Goal: Communication & Community: Answer question/provide support

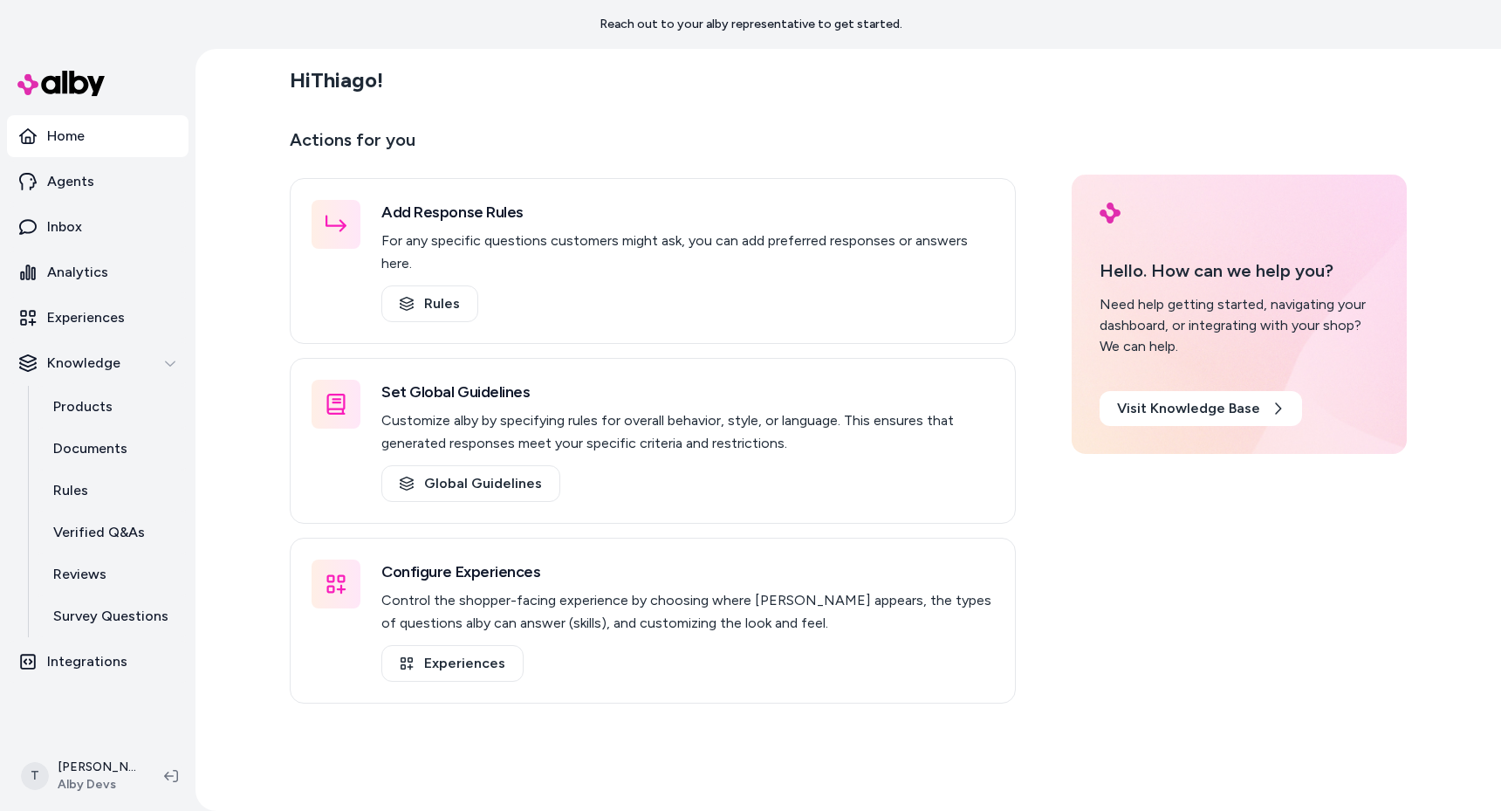
click at [211, 395] on div "Hi Thiago ! Actions for you Add Response Rules For any specific questions custo…" at bounding box center [849, 430] width 1306 height 762
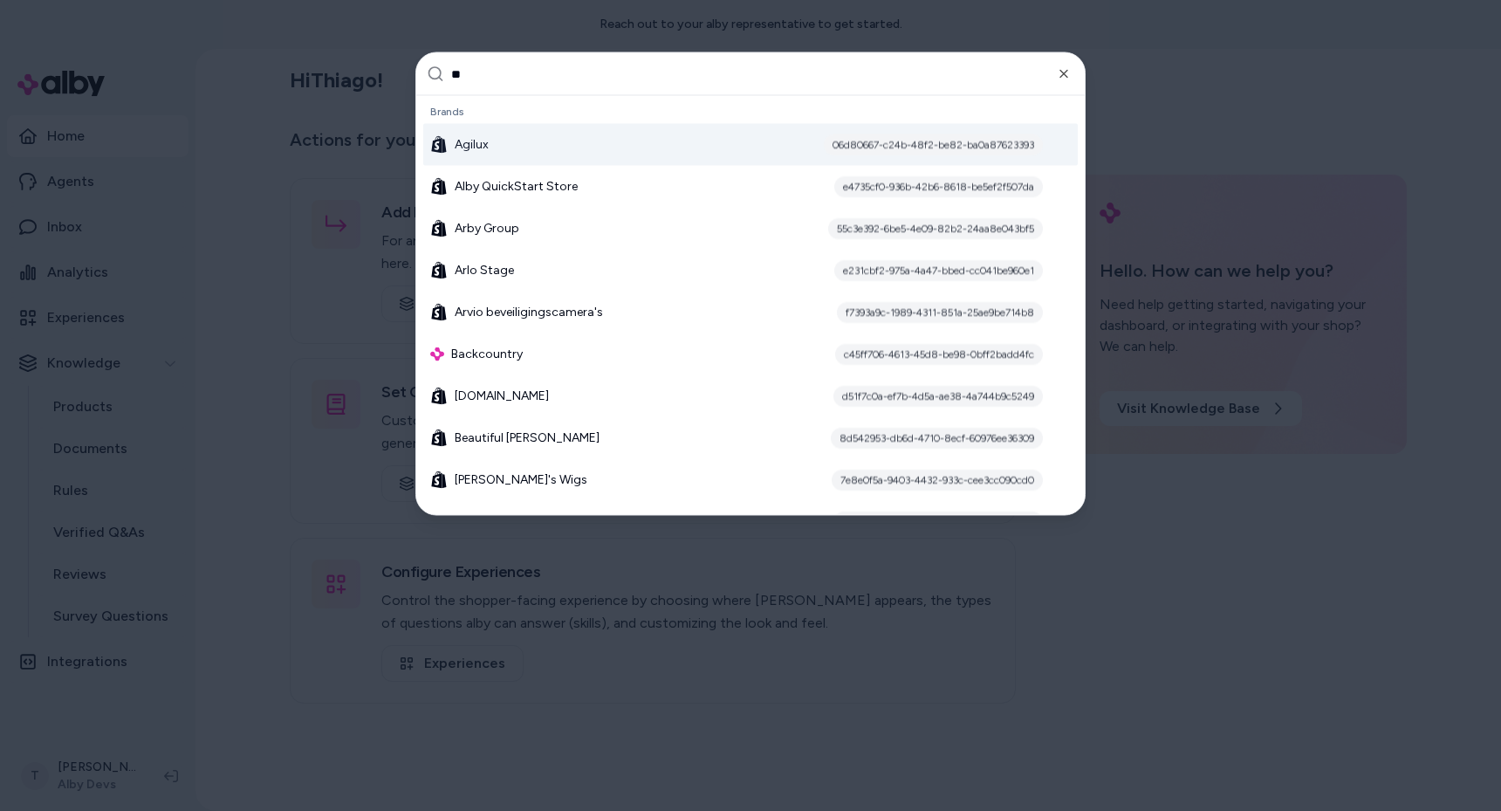
type input "***"
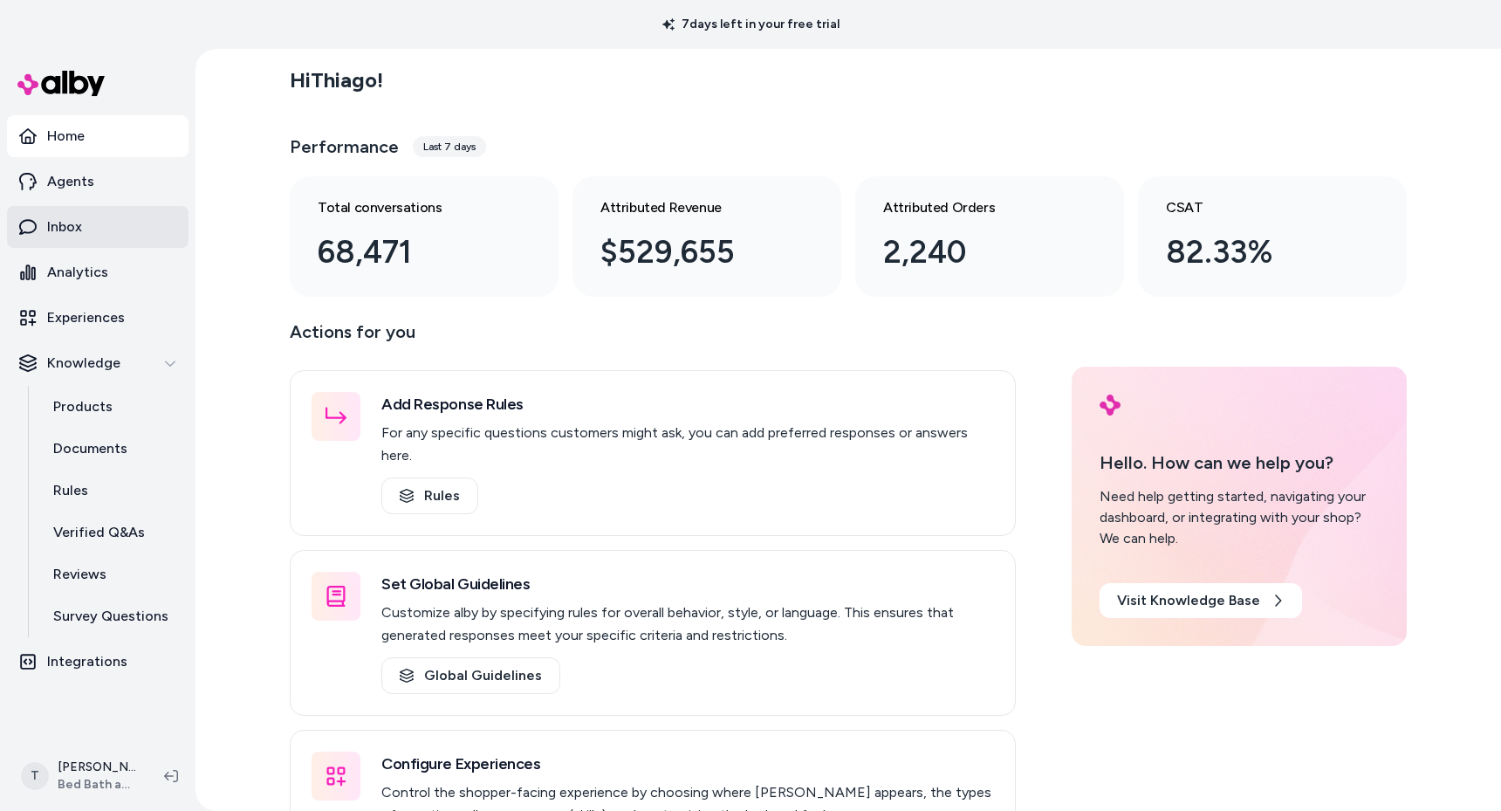
click at [124, 234] on link "Inbox" at bounding box center [98, 227] width 182 height 42
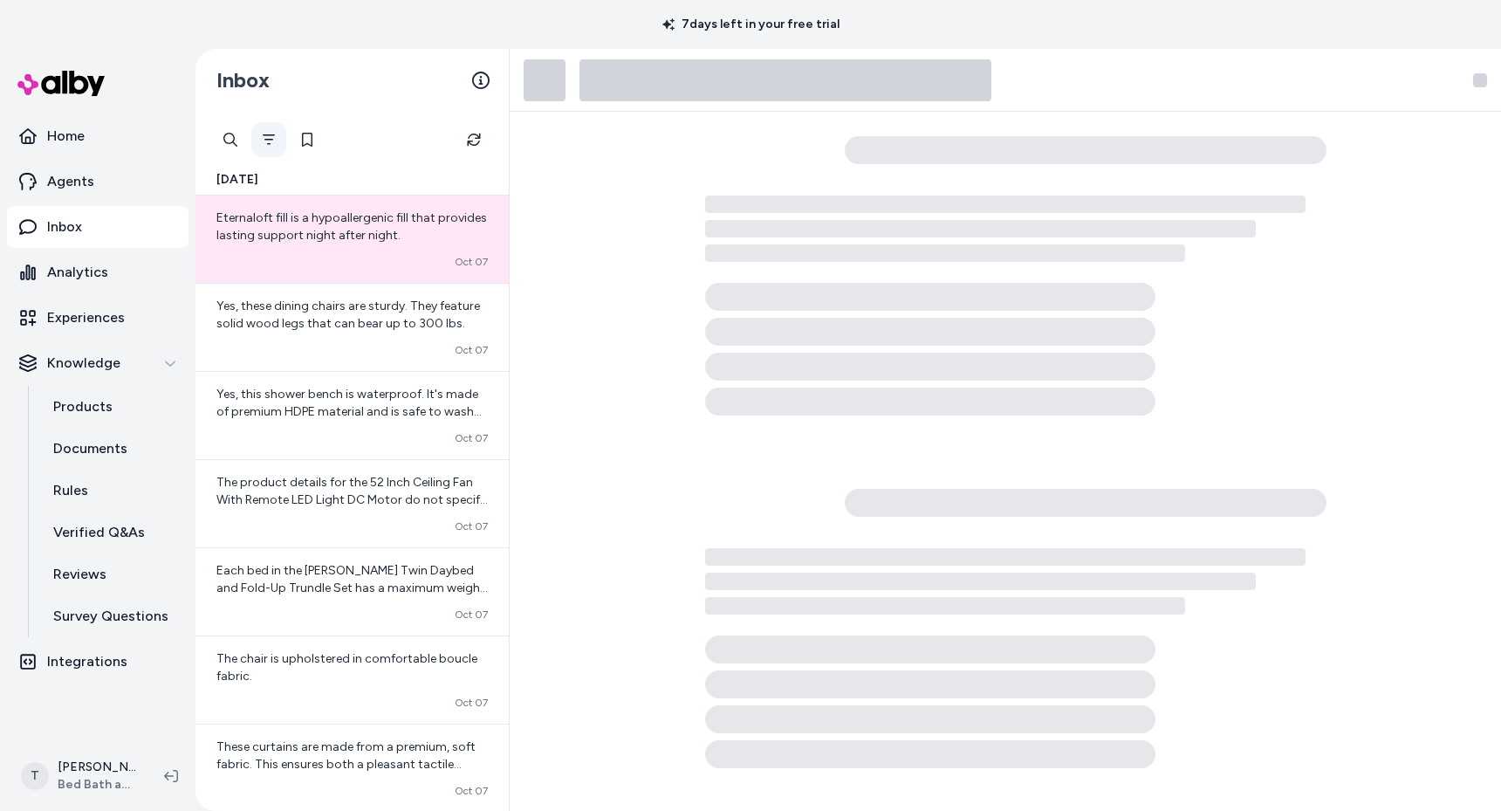
click at [274, 140] on icon "Filter" at bounding box center [269, 140] width 14 height 14
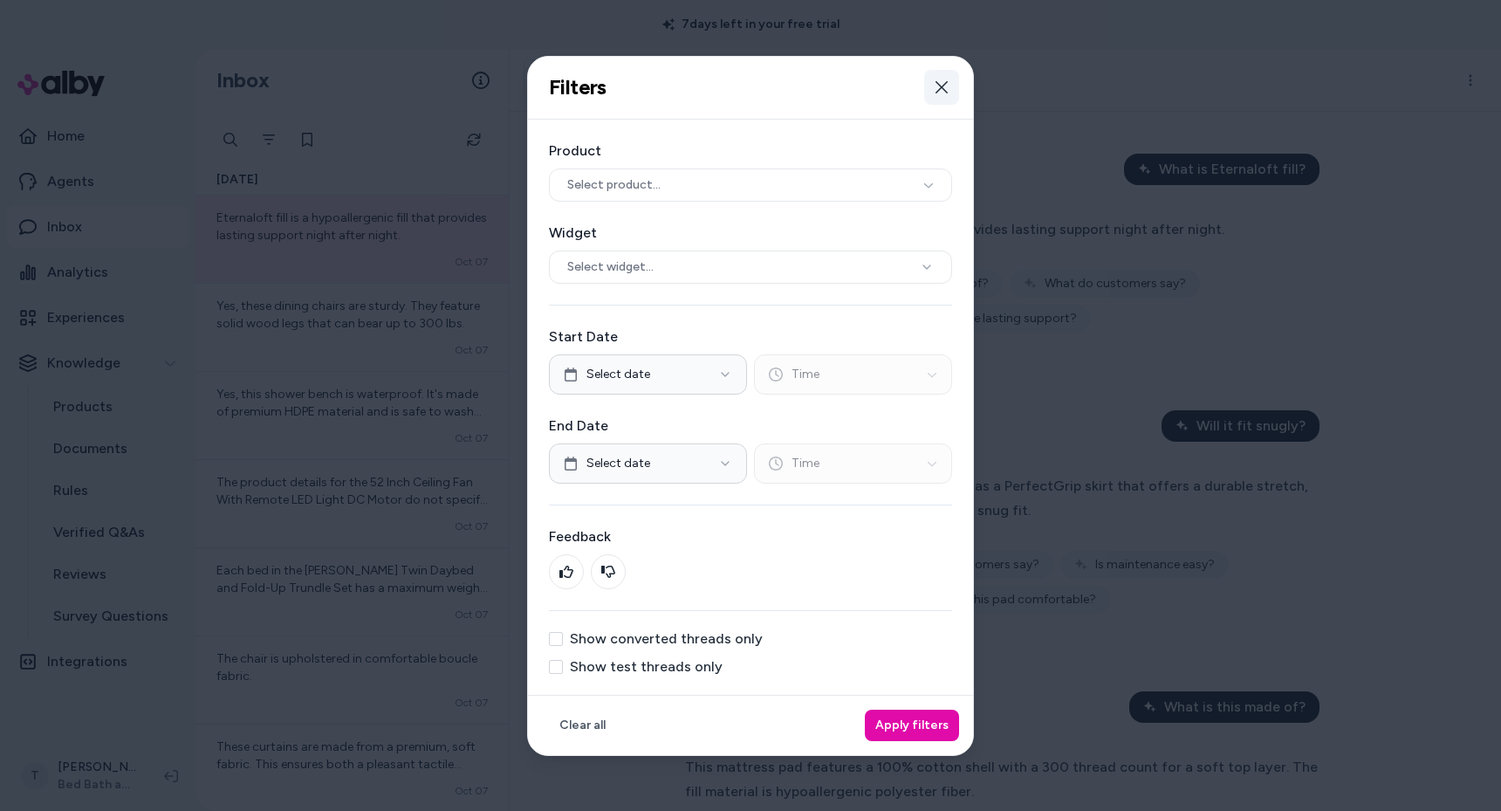
click at [931, 89] on button "Close" at bounding box center [941, 87] width 35 height 35
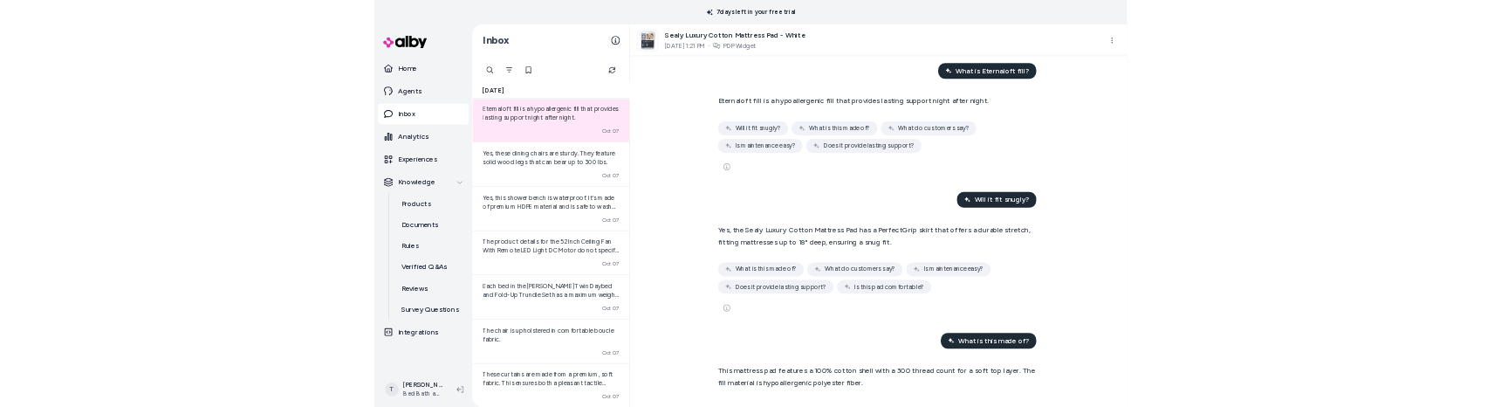
scroll to position [85, 0]
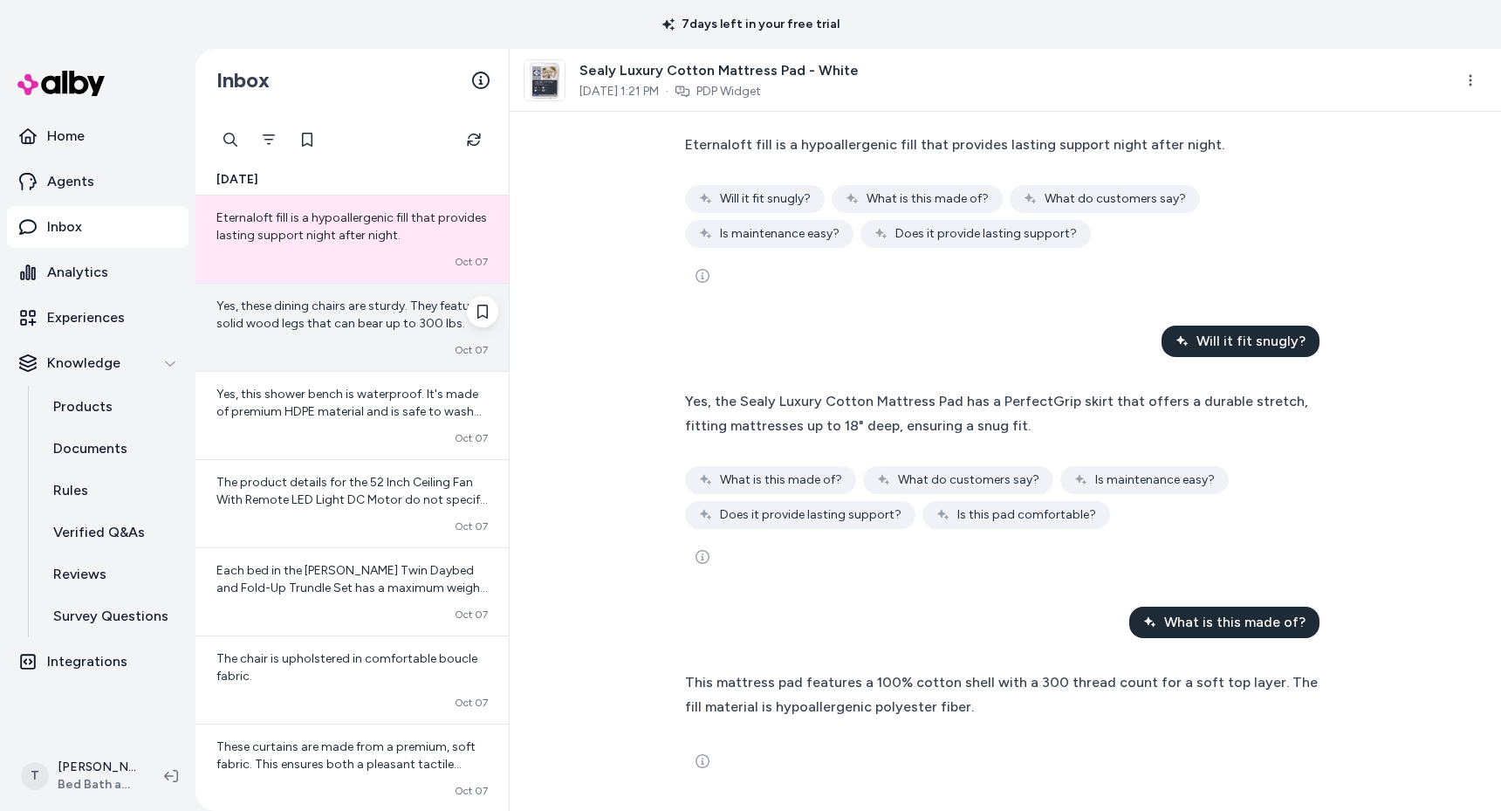
click at [252, 312] on span "Yes, these dining chairs are sturdy. They feature solid wood legs that can bear…" at bounding box center [348, 315] width 264 height 32
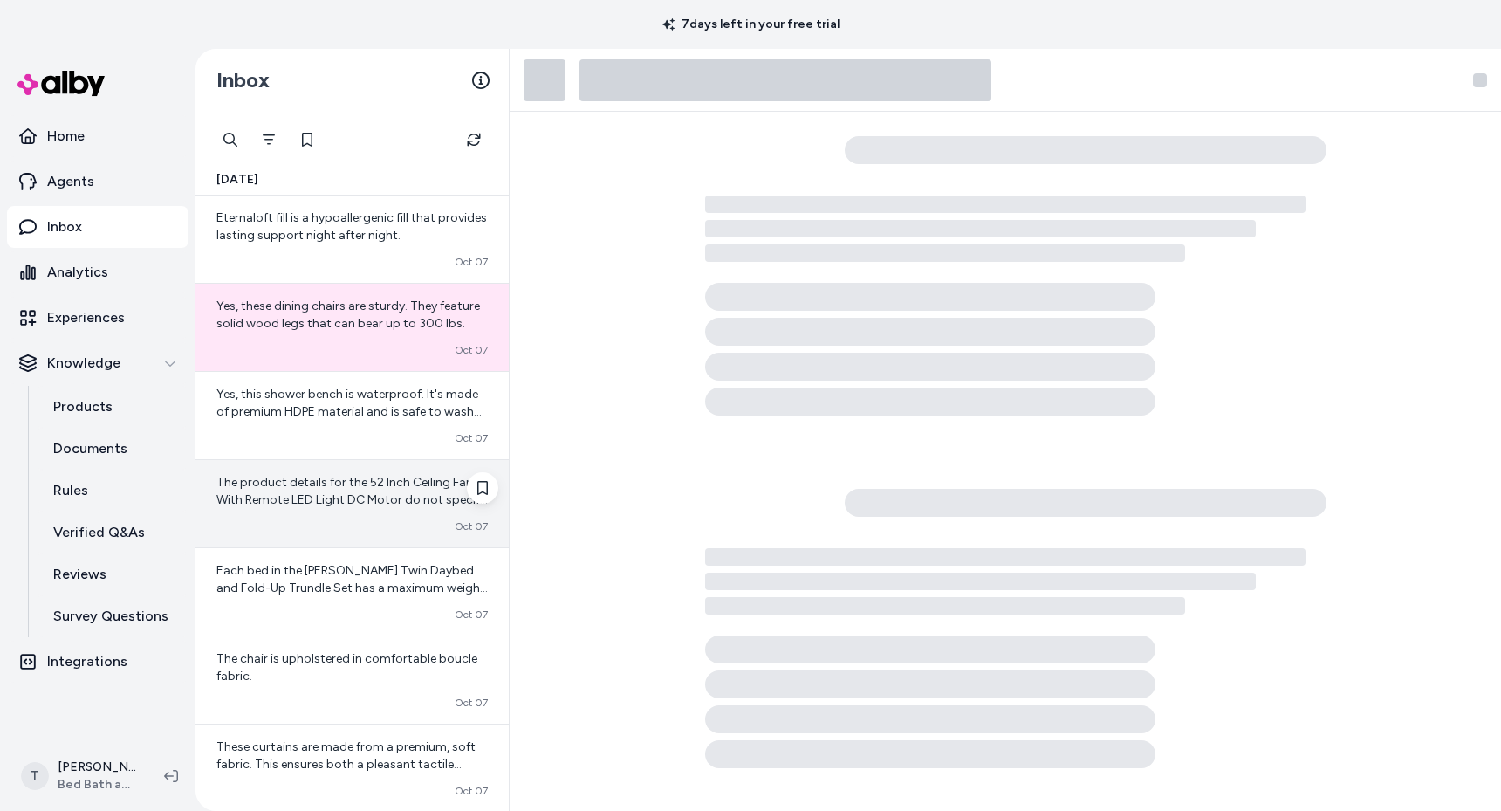
click at [315, 492] on span "The product details for the 52 Inch Ceiling Fan With Remote LED Light DC Motor …" at bounding box center [351, 543] width 271 height 137
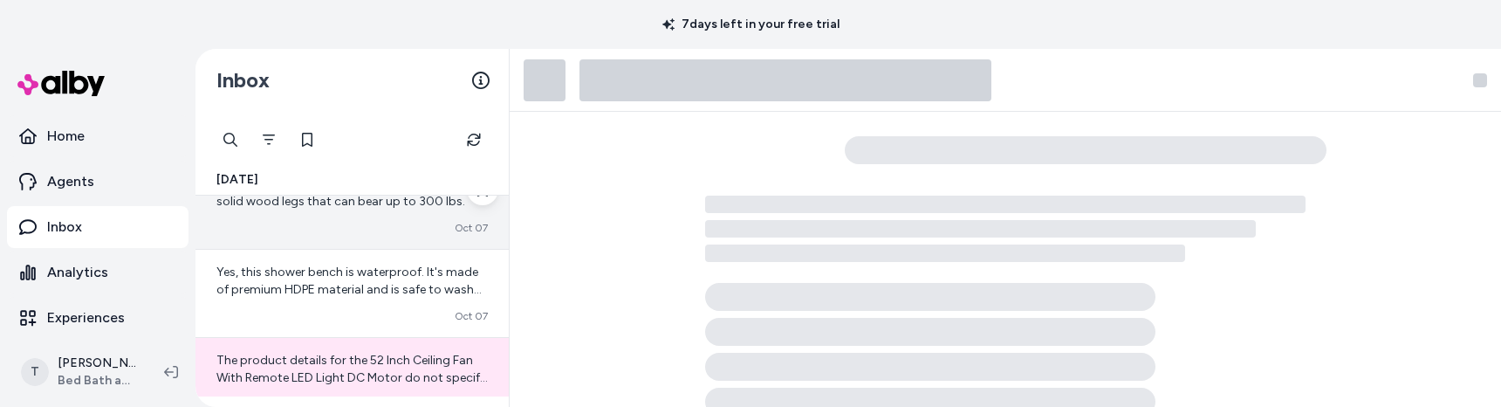
scroll to position [203, 0]
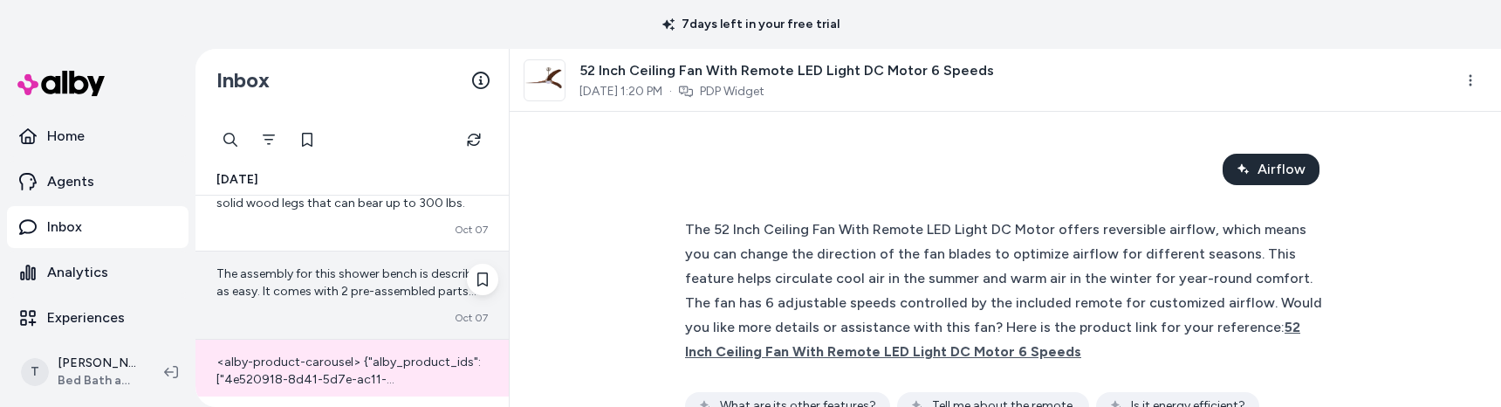
scroll to position [488, 0]
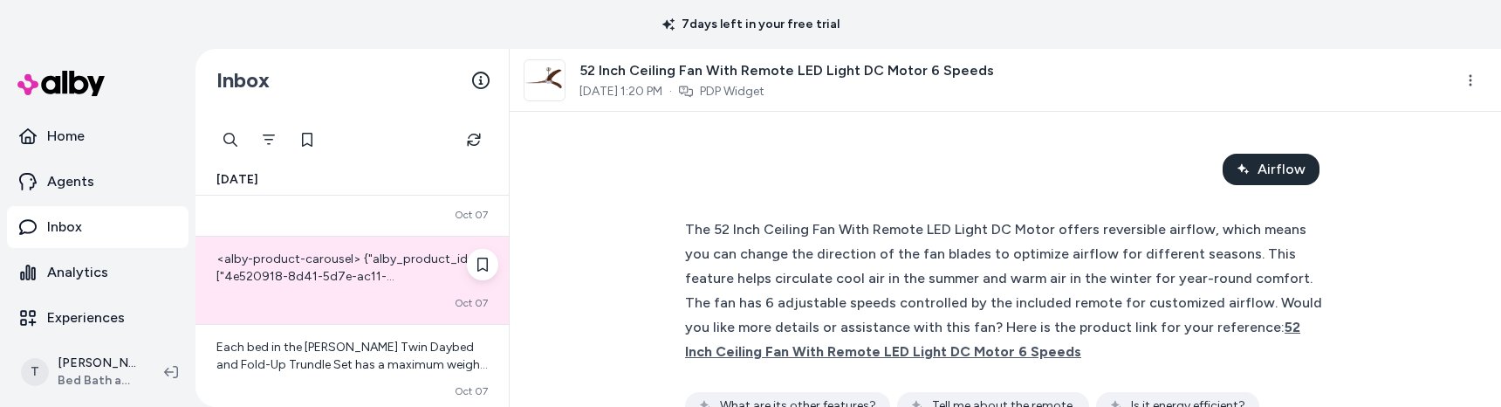
click at [323, 283] on span "<alby-product-carousel> {"alby_product_ids":["4e520918-8d41-5d7e-ac11-80408d424…" at bounding box center [350, 407] width 269 height 312
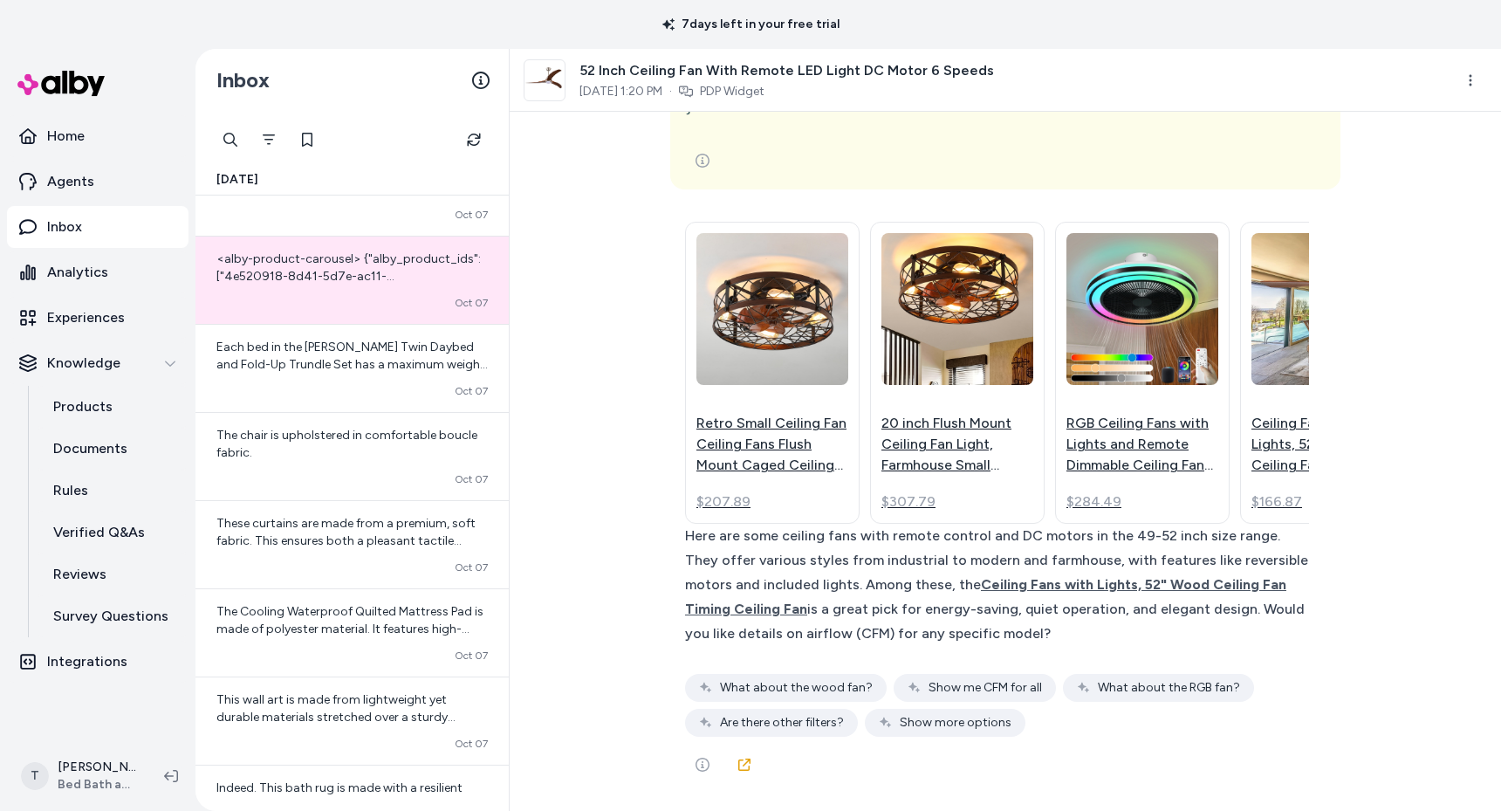
scroll to position [6551, 0]
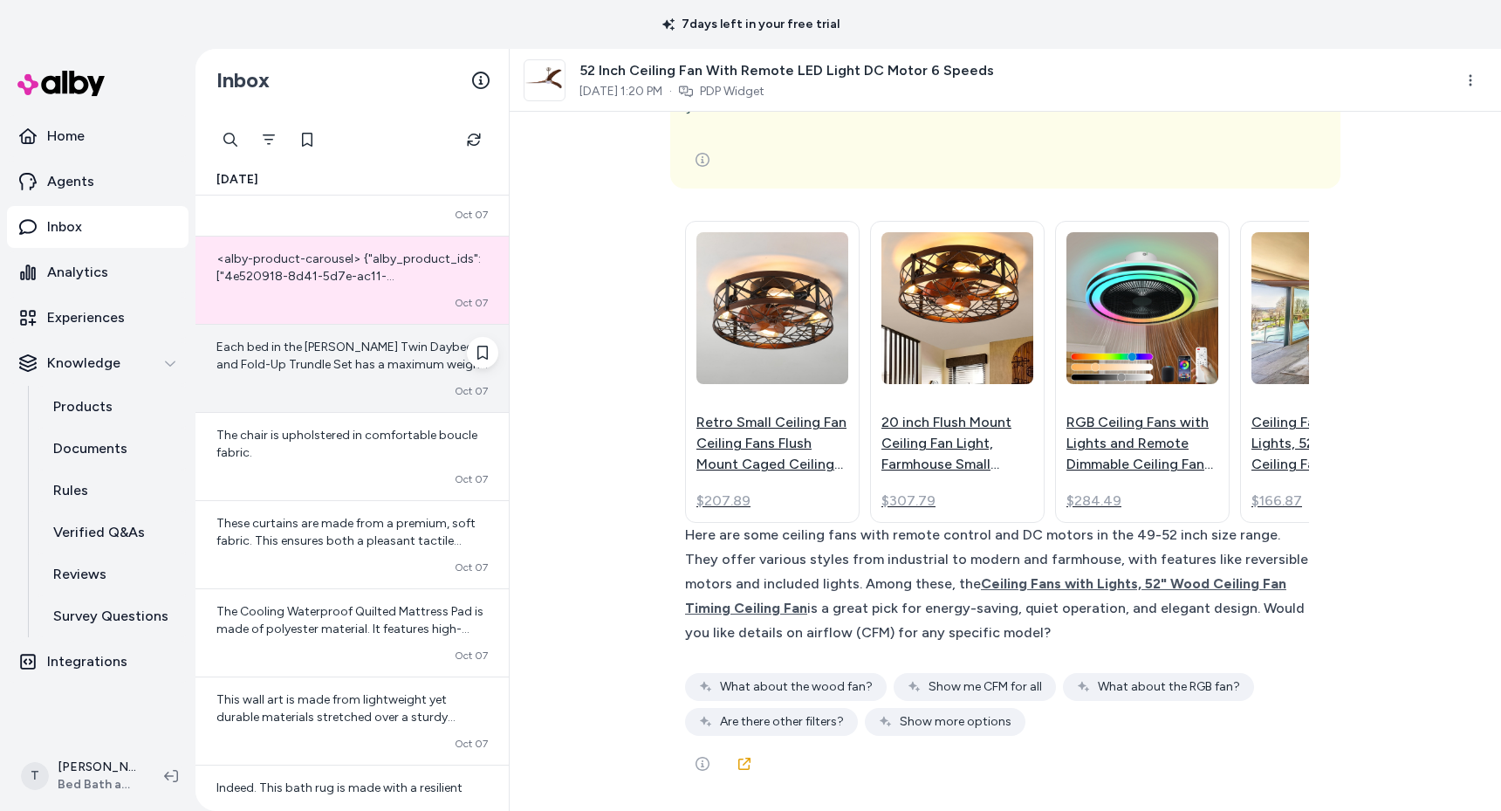
click at [272, 368] on span "Each bed in the [PERSON_NAME] Twin Daybed and Fold-Up Trundle Set has a maximum…" at bounding box center [351, 365] width 271 height 50
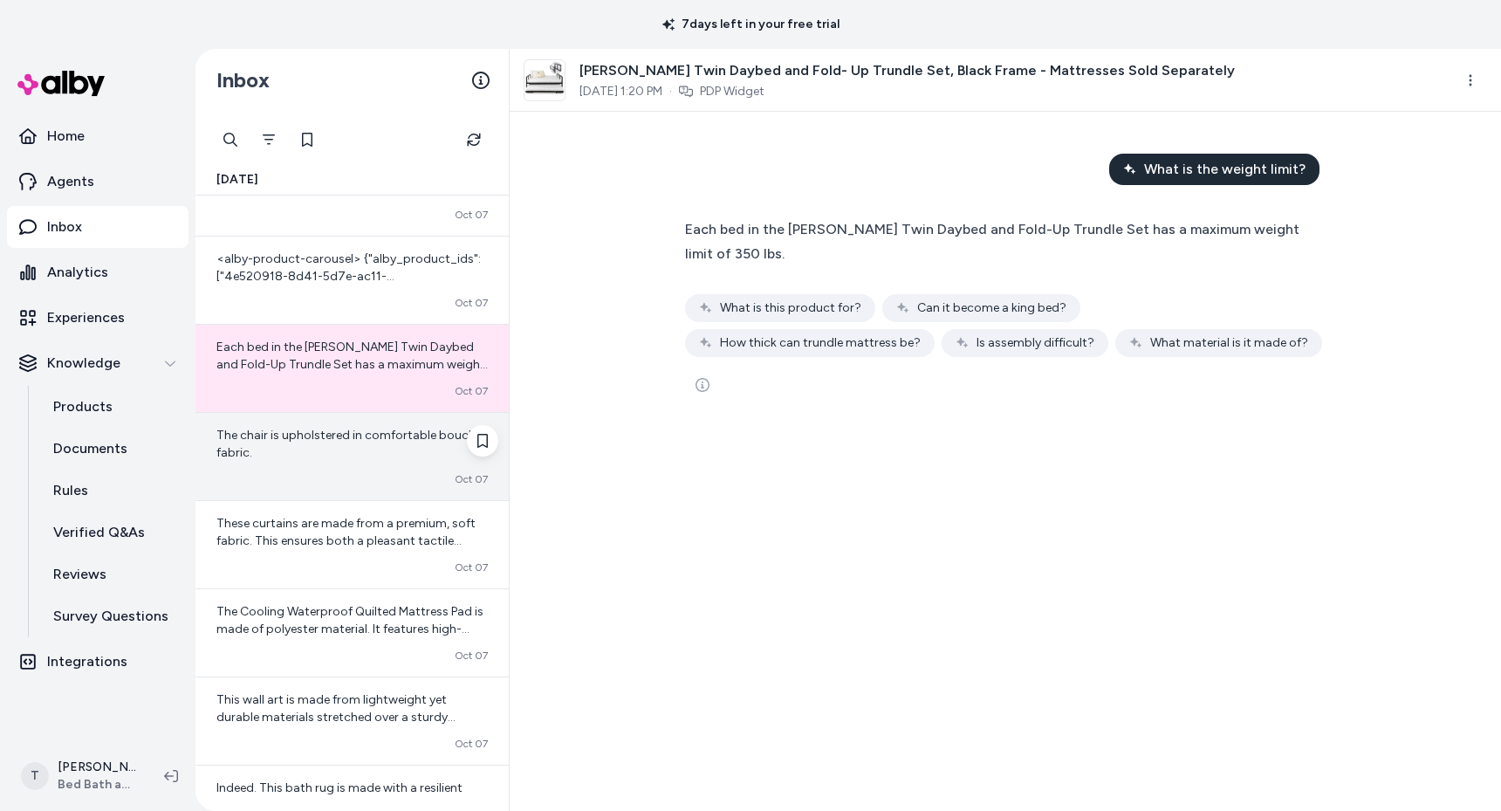
click at [366, 406] on div "The chair is upholstered in comfortable boucle fabric." at bounding box center [351, 444] width 271 height 35
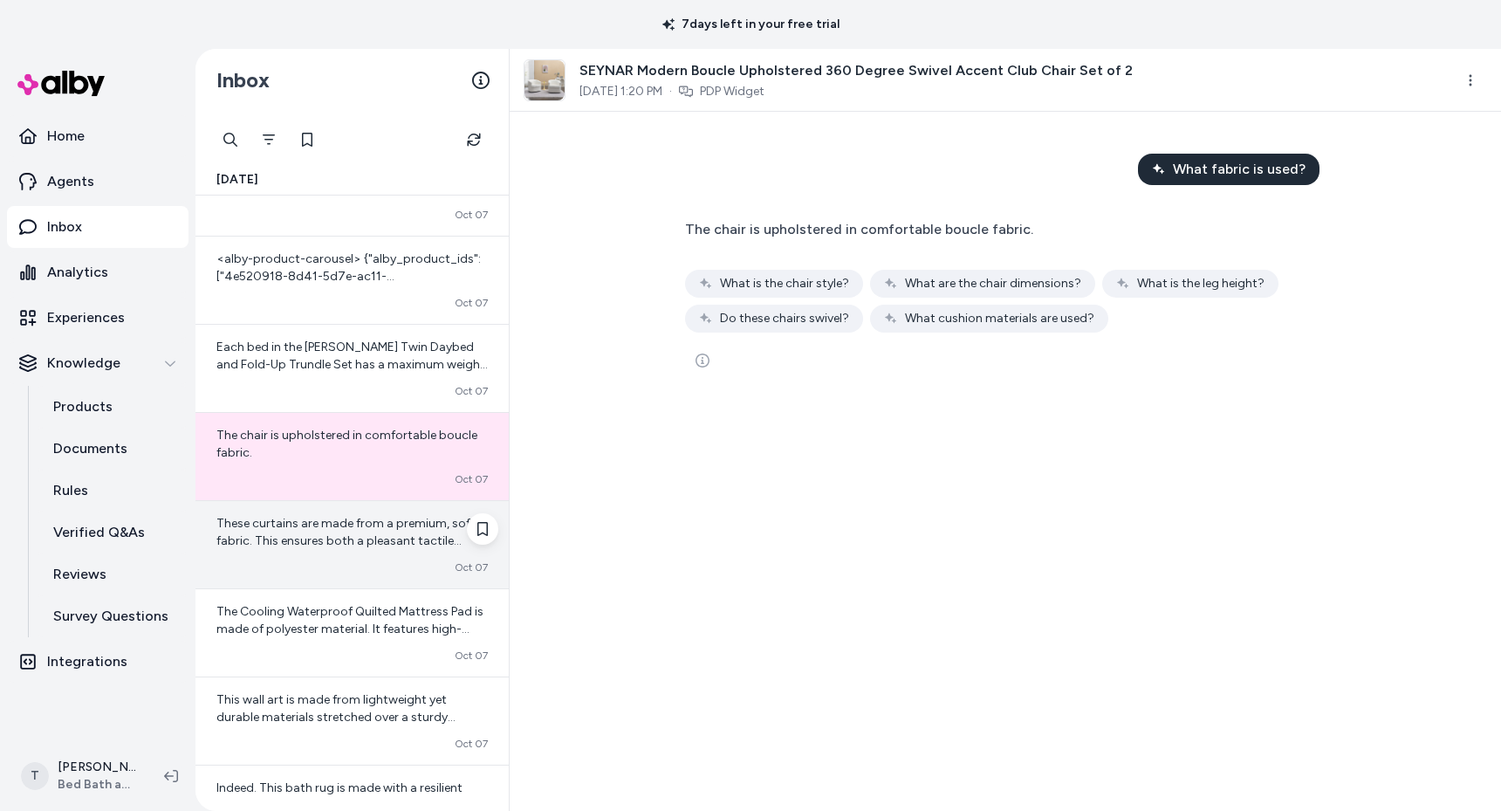
click at [357, 406] on span "These curtains are made from a premium, soft fabric. This ensures both a pleasa…" at bounding box center [345, 549] width 259 height 67
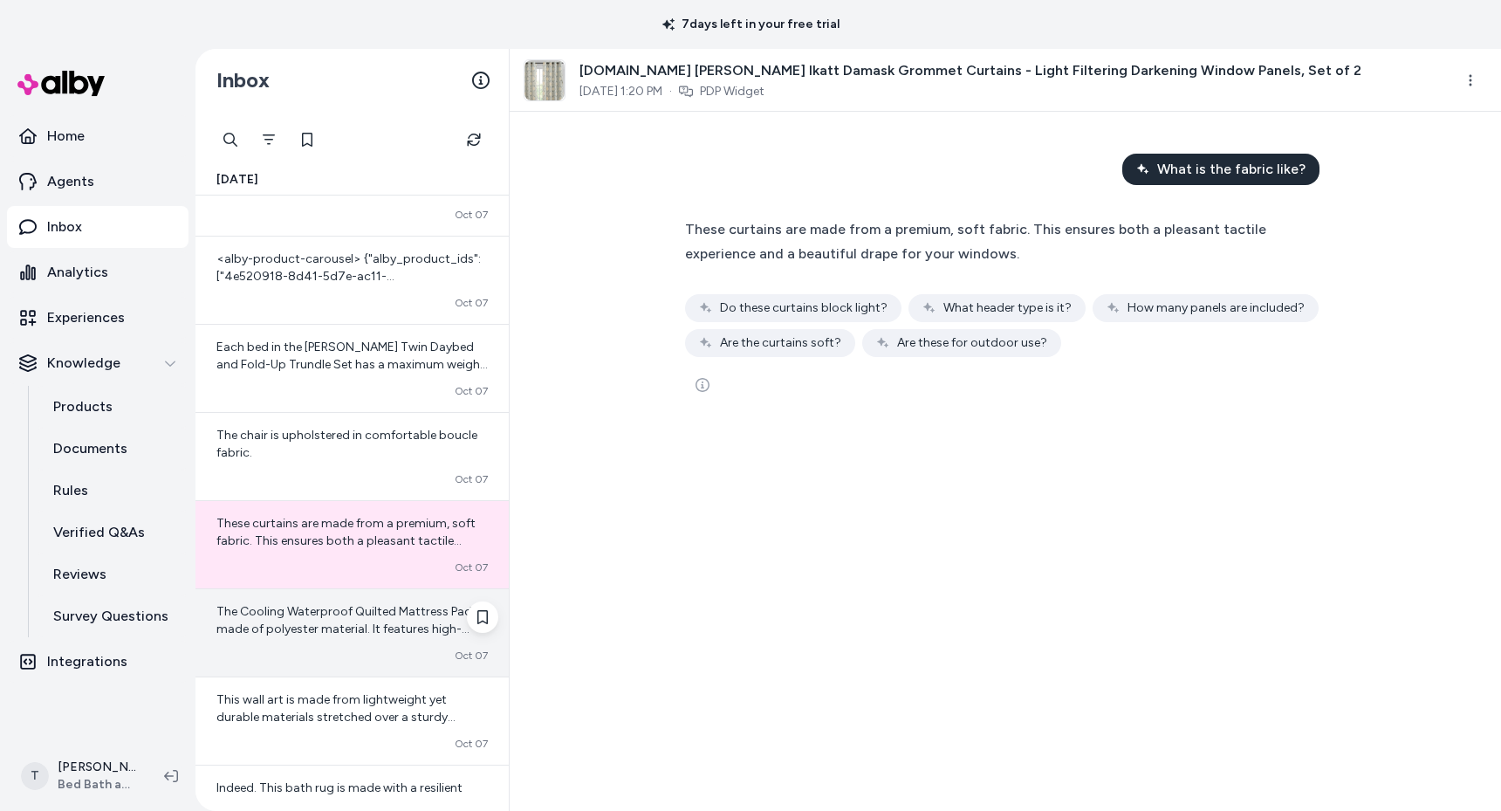
click at [340, 406] on span "The Cooling Waterproof Quilted Mattress Pad is made of polyester material. It f…" at bounding box center [349, 664] width 267 height 120
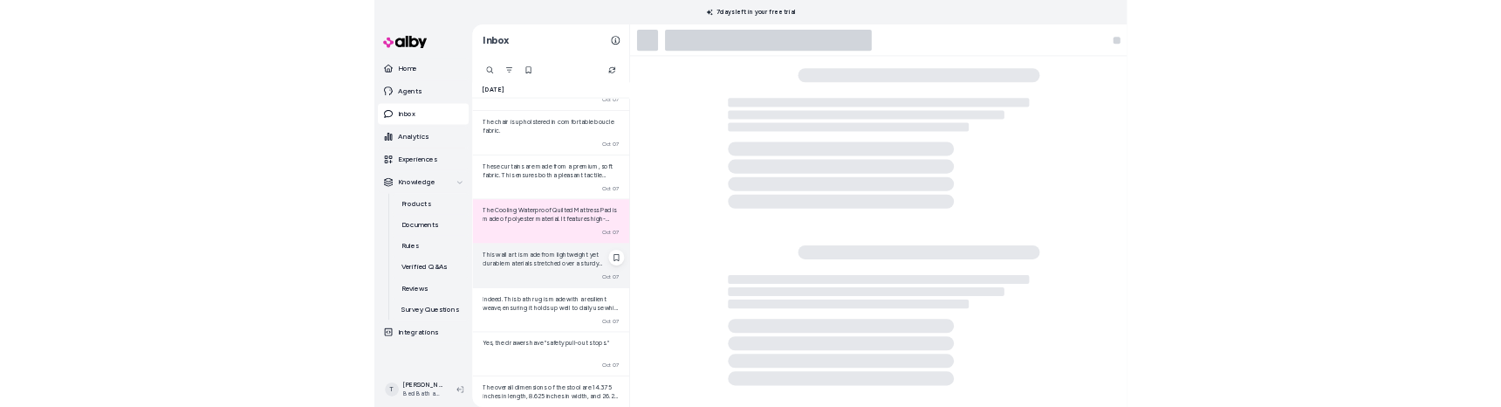
scroll to position [708, 0]
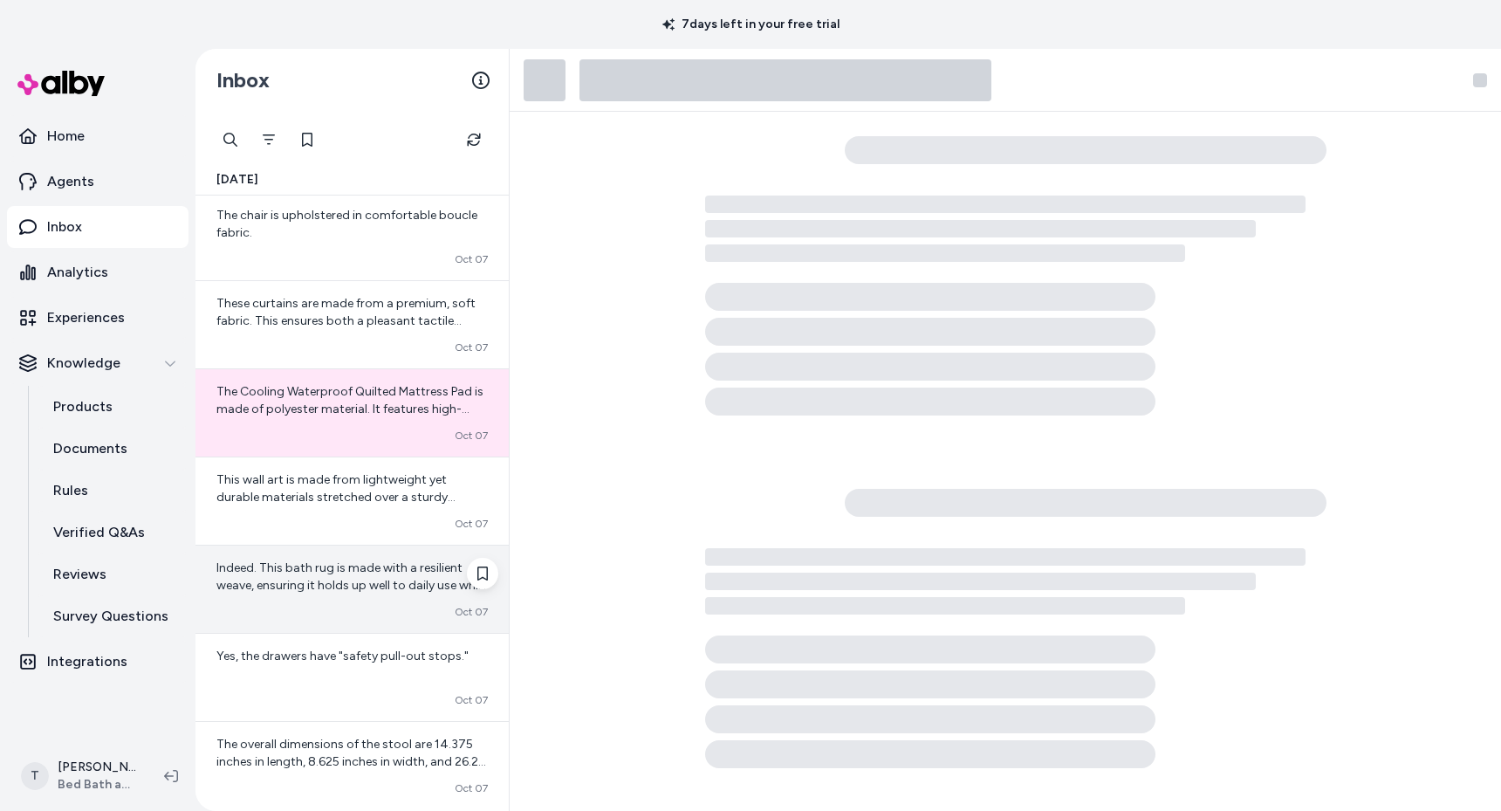
click at [339, 406] on span "Indeed. This bath rug is made with a resilient weave, ensuring it holds up well…" at bounding box center [351, 585] width 271 height 50
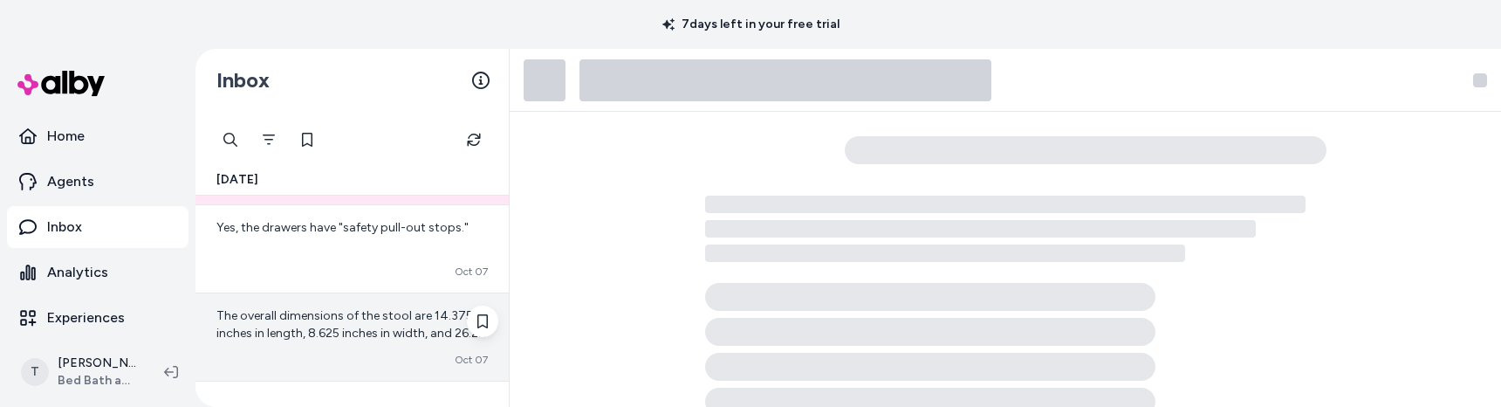
scroll to position [1034, 0]
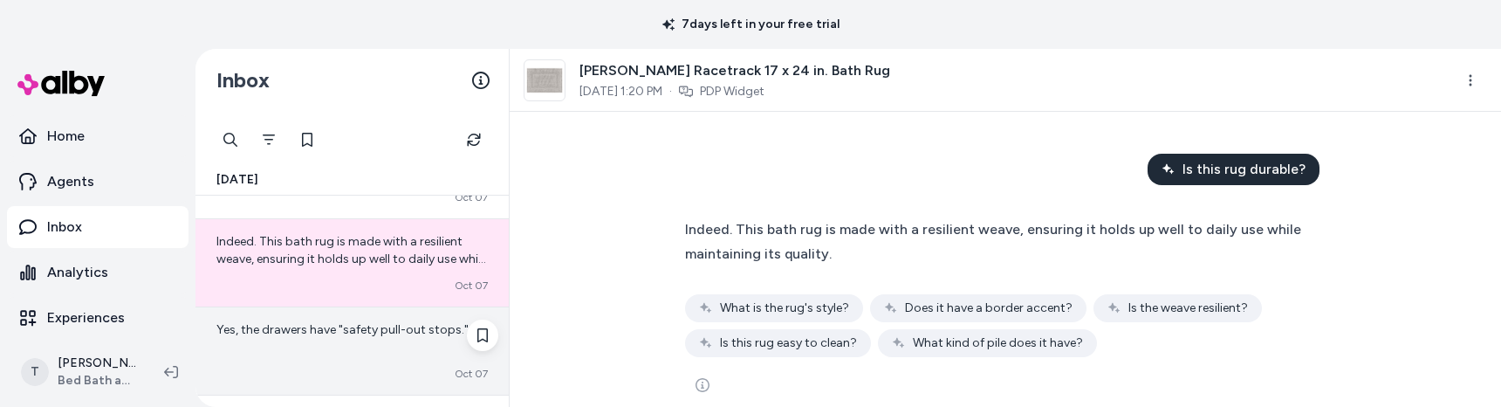
click at [298, 343] on div "Yes, the drawers have "safety pull-out stops."" at bounding box center [351, 338] width 271 height 35
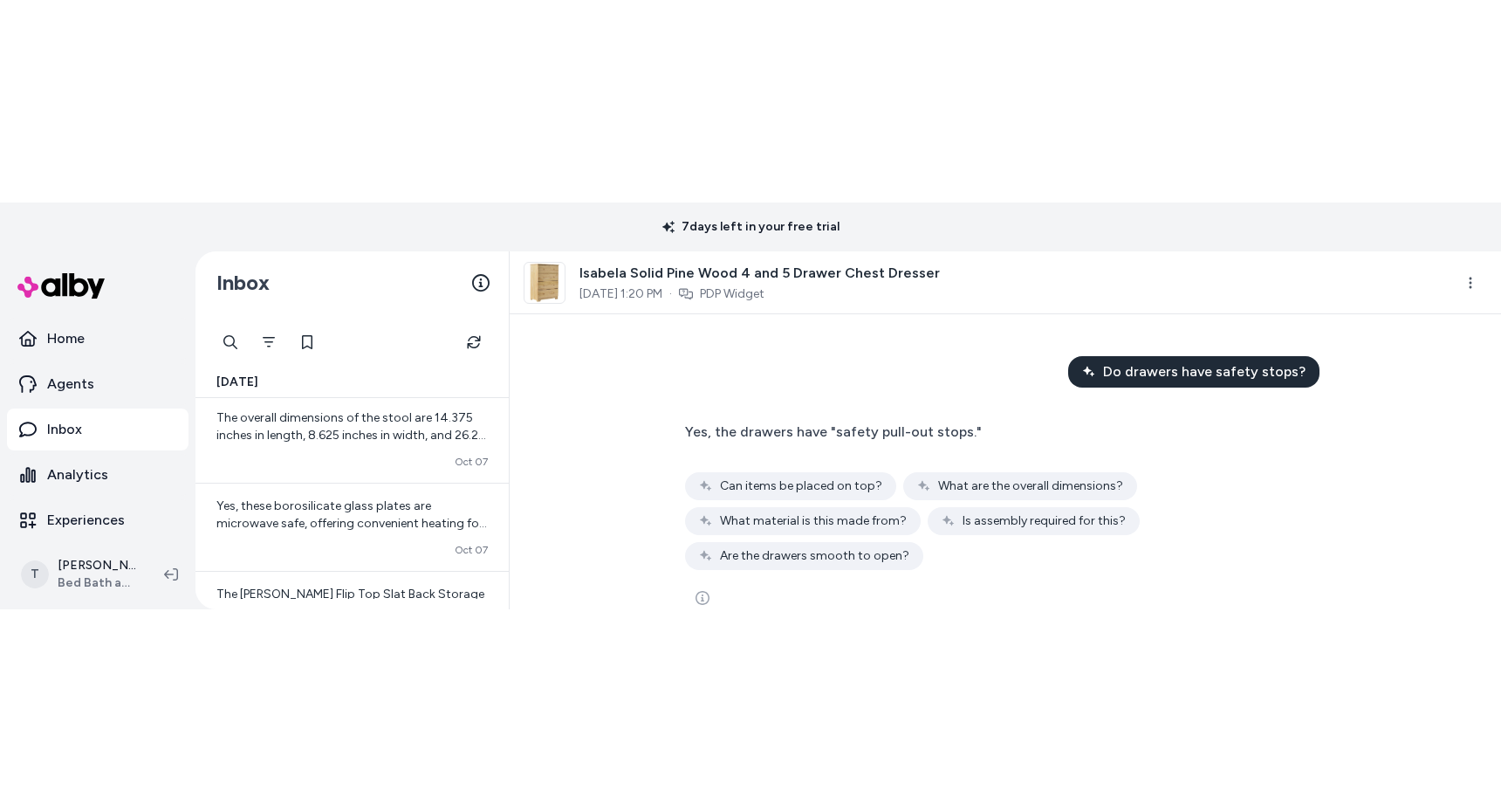
scroll to position [1287, 0]
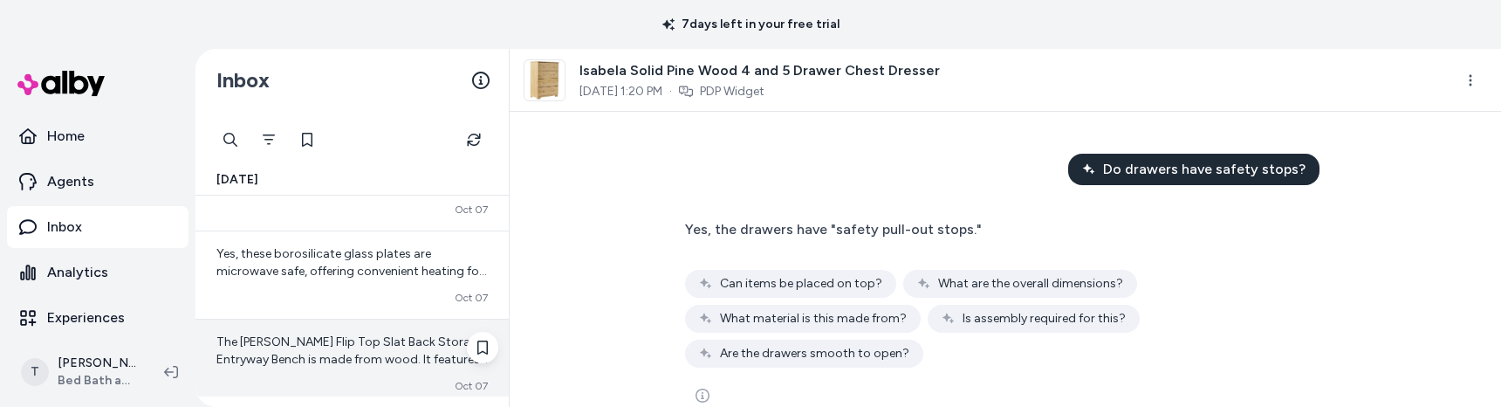
click at [298, 355] on span "The [PERSON_NAME] Flip Top Slat Back Storage Entryway Bench is made from wood. …" at bounding box center [351, 385] width 271 height 102
